Goal: Information Seeking & Learning: Check status

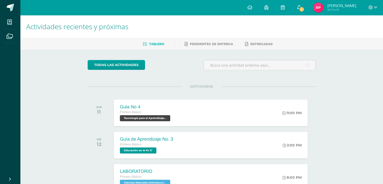
click at [305, 8] on span "1" at bounding box center [302, 10] width 6 height 6
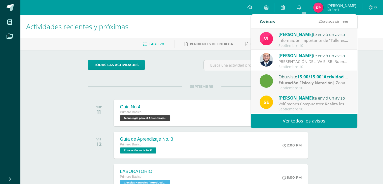
click at [275, 122] on link "Ver todos los avisos" at bounding box center [304, 121] width 107 height 14
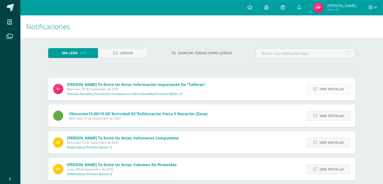
click at [333, 88] on span "Ver detalle" at bounding box center [332, 88] width 24 height 9
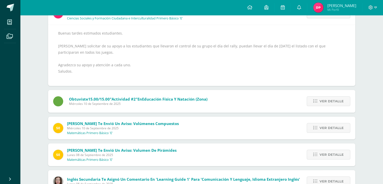
scroll to position [101, 0]
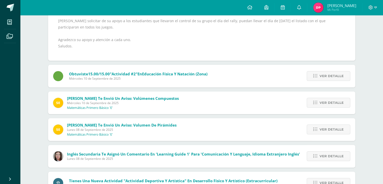
click at [314, 81] on div "Ver detalle" at bounding box center [327, 76] width 56 height 23
click at [318, 77] on link "Ver detalle" at bounding box center [329, 76] width 44 height 10
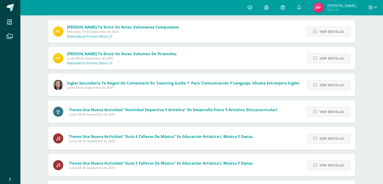
scroll to position [78, 0]
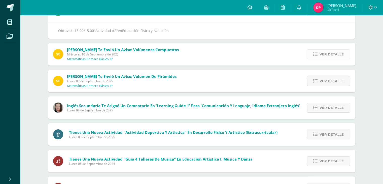
drag, startPoint x: 320, startPoint y: 62, endPoint x: 321, endPoint y: 57, distance: 4.4
click at [321, 61] on div "Ver detalle" at bounding box center [327, 54] width 56 height 23
click at [321, 57] on span "Ver detalle" at bounding box center [332, 54] width 24 height 9
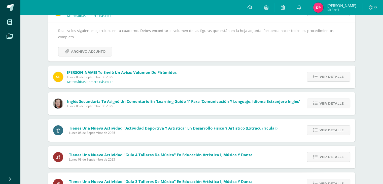
scroll to position [55, 0]
